Goal: Transaction & Acquisition: Obtain resource

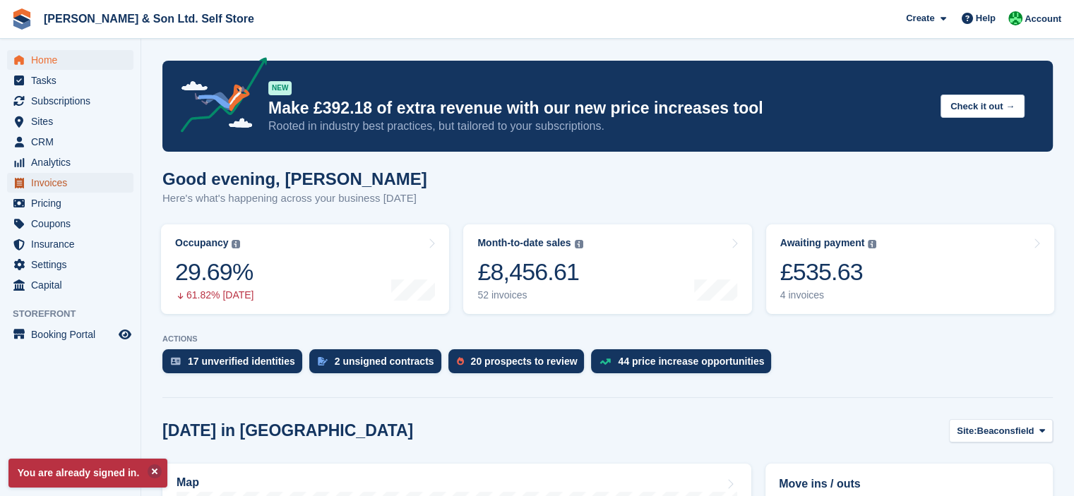
click at [68, 178] on span "Invoices" at bounding box center [73, 183] width 85 height 20
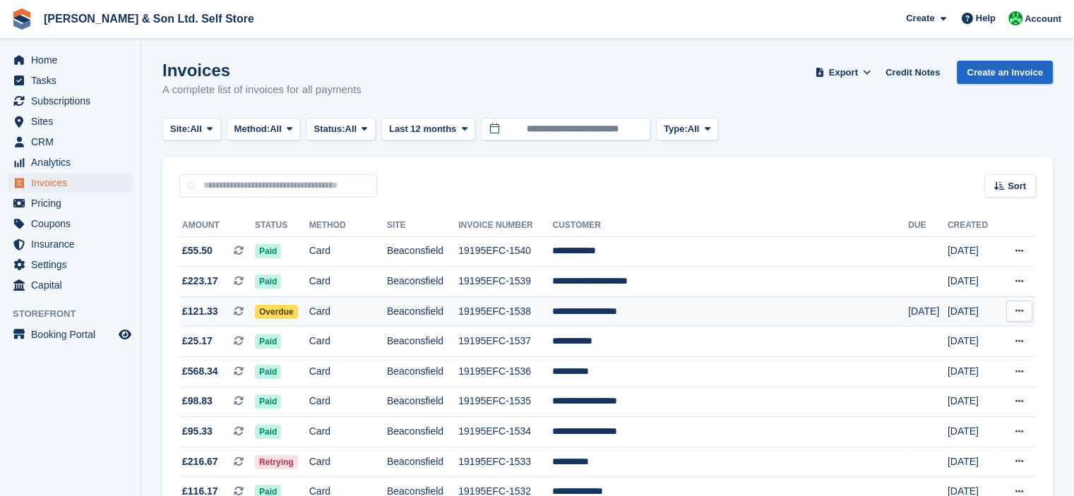
click at [621, 304] on td "**********" at bounding box center [730, 311] width 356 height 30
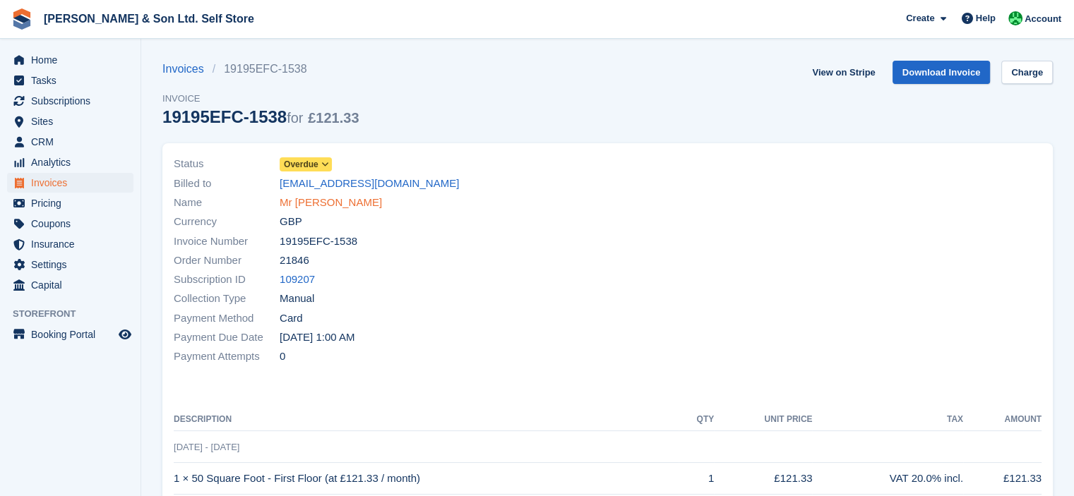
click at [322, 200] on link "Mr Richard Maynard" at bounding box center [331, 203] width 102 height 16
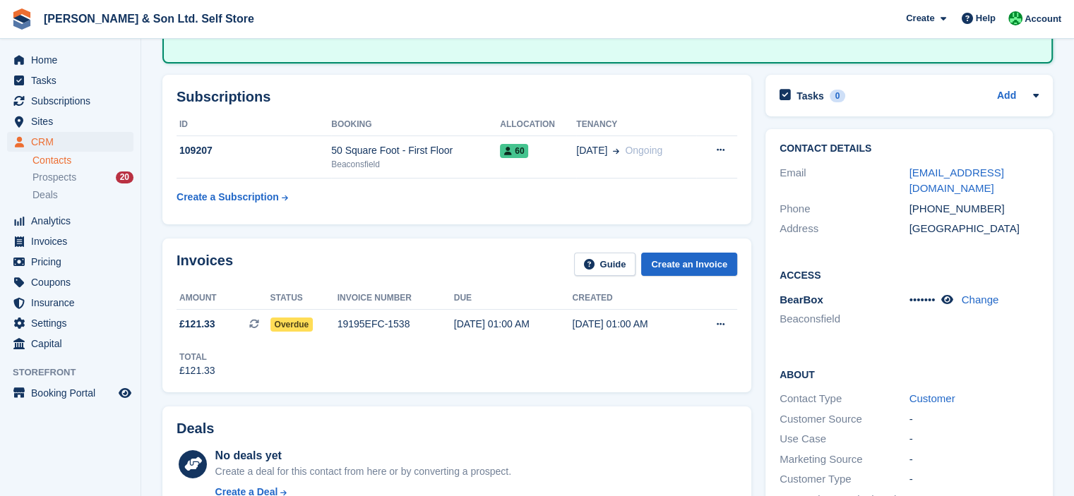
scroll to position [144, 0]
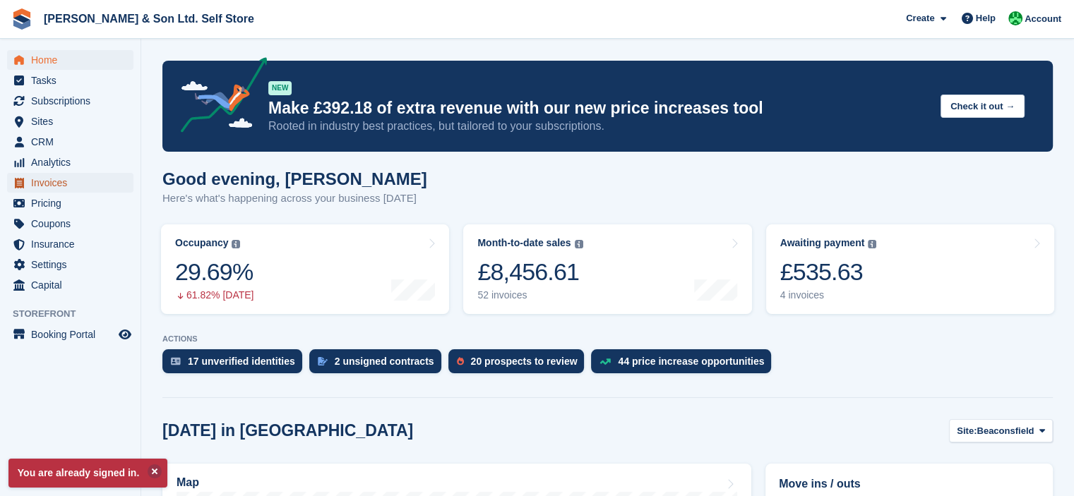
click at [85, 183] on span "Invoices" at bounding box center [73, 183] width 85 height 20
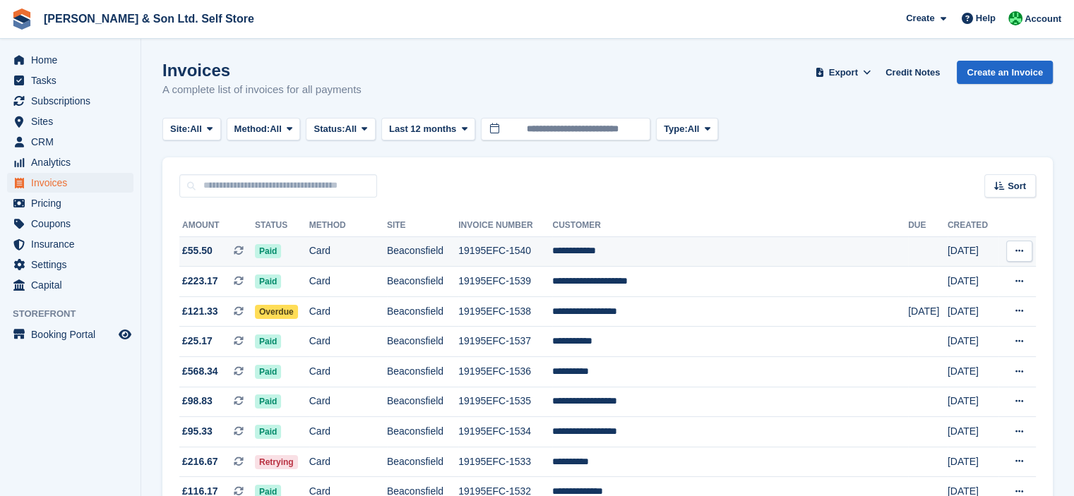
click at [1014, 241] on button at bounding box center [1019, 251] width 26 height 21
click at [957, 278] on p "Download PDF" at bounding box center [964, 279] width 123 height 18
